Goal: Task Accomplishment & Management: Manage account settings

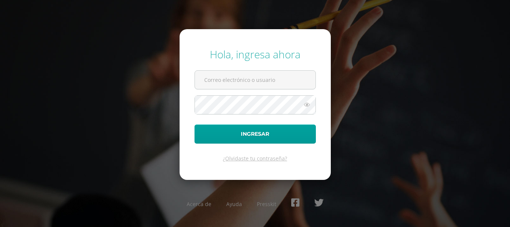
type input "astridrevolorio@[PERSON_NAME].edoo"
drag, startPoint x: 510, startPoint y: 0, endPoint x: 354, endPoint y: 14, distance: 156.8
click at [354, 14] on div "Hola, ingresa ahora astridrevolorio@[PERSON_NAME].edoo Ingresar ¿Olvidaste tu c…" at bounding box center [255, 113] width 516 height 227
drag, startPoint x: 204, startPoint y: 2, endPoint x: 357, endPoint y: 1, distance: 153.5
click at [350, 1] on div "Hola, ingresa ahora astridrevolorio@[PERSON_NAME].edoo Ingresar ¿Olvidaste tu c…" at bounding box center [255, 113] width 516 height 227
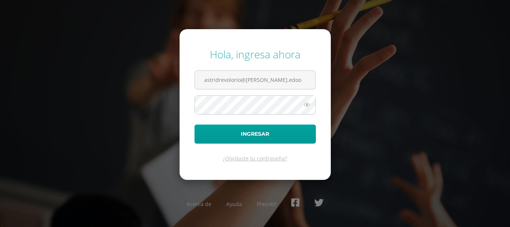
drag, startPoint x: 362, startPoint y: 0, endPoint x: 474, endPoint y: 32, distance: 116.5
click at [474, 32] on div "Hola, ingresa ahora astridrevolorio@[PERSON_NAME].edoo Ingresar ¿Olvidaste tu c…" at bounding box center [255, 113] width 516 height 227
drag, startPoint x: 484, startPoint y: 3, endPoint x: 170, endPoint y: 21, distance: 314.6
click at [170, 21] on div "Hola, ingresa ahora astridrevolorio@[PERSON_NAME].edoo Ingresar ¿Olvidaste tu c…" at bounding box center [255, 113] width 516 height 227
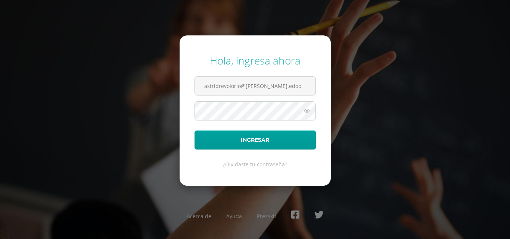
drag, startPoint x: 155, startPoint y: 0, endPoint x: 150, endPoint y: 1, distance: 5.7
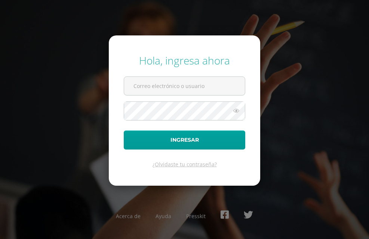
type input "astridrevolorio@[PERSON_NAME].edoo"
click at [332, 46] on div "Hola, ingresa ahora astridrevolorio@[PERSON_NAME].edoo Ingresar ¿Olvidaste tu c…" at bounding box center [184, 119] width 375 height 239
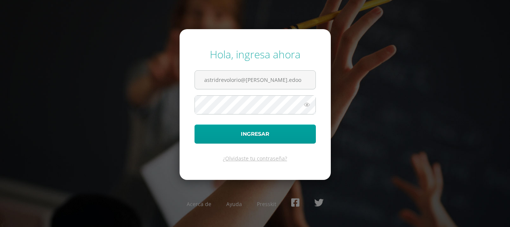
drag, startPoint x: 301, startPoint y: 1, endPoint x: 339, endPoint y: 27, distance: 46.3
click at [339, 27] on div "Hola, ingresa ahora astridrevolorio@[PERSON_NAME].edoo Ingresar ¿Olvidaste tu c…" at bounding box center [255, 113] width 516 height 227
